Goal: Task Accomplishment & Management: Complete application form

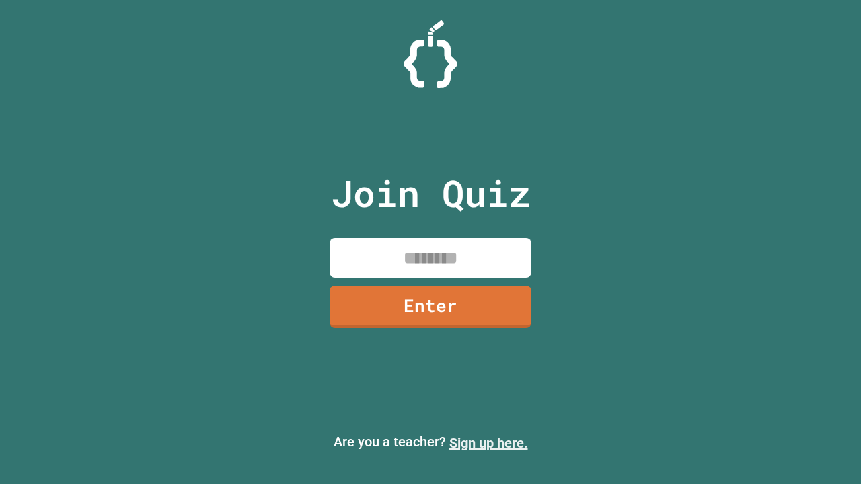
click at [488, 443] on link "Sign up here." at bounding box center [488, 443] width 79 height 16
